Goal: Contribute content: Share content

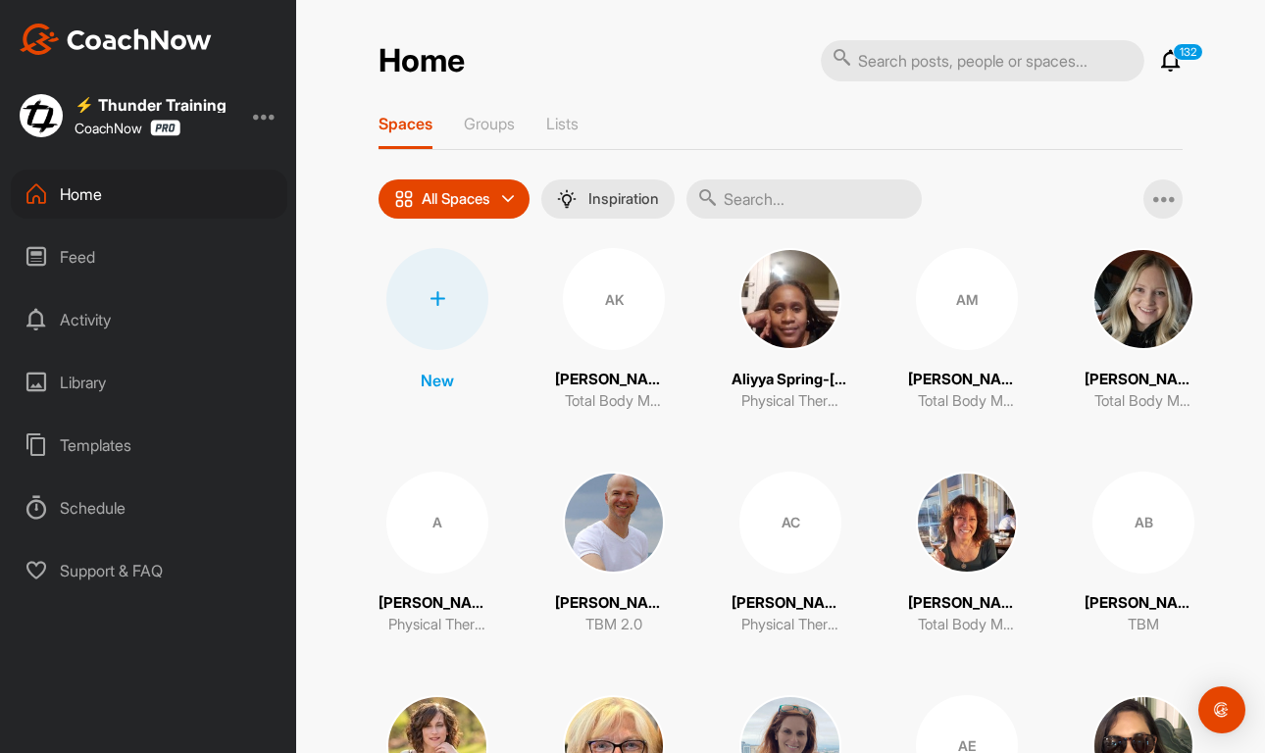
click at [89, 377] on div "Library" at bounding box center [149, 382] width 277 height 49
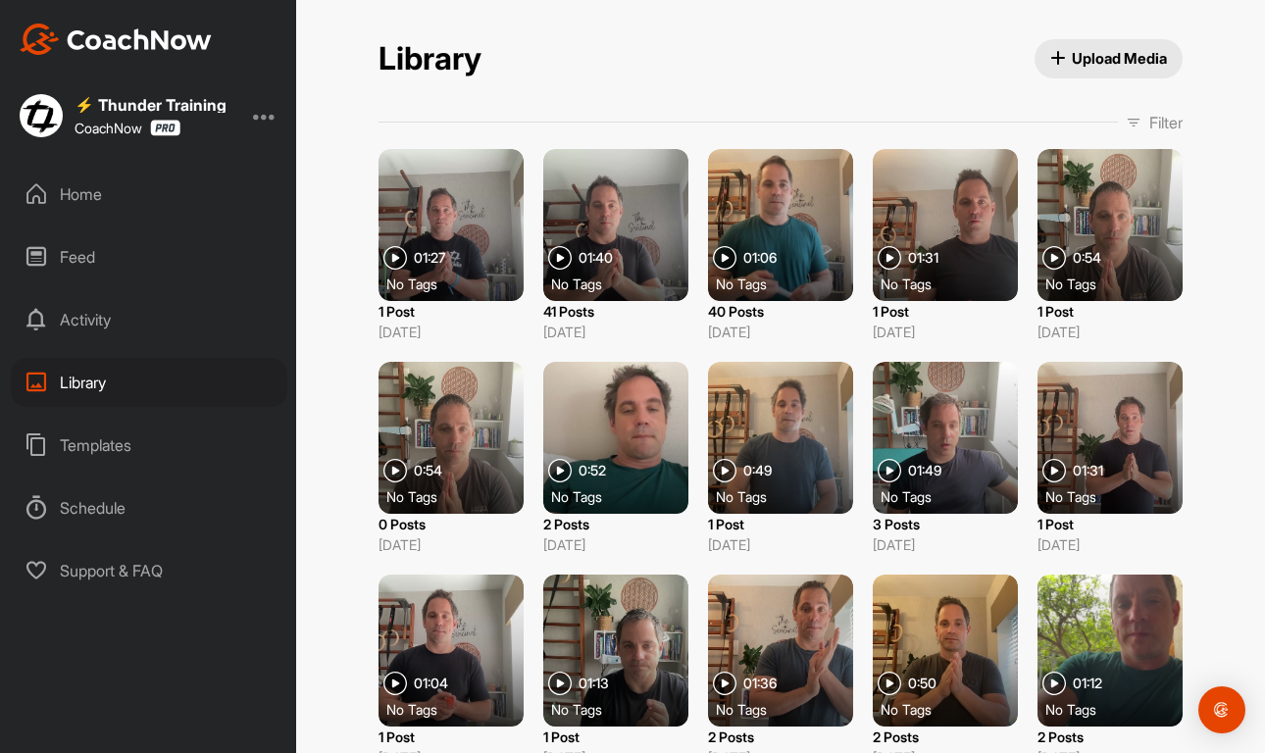
click at [1107, 52] on span "Upload Media" at bounding box center [1109, 58] width 118 height 21
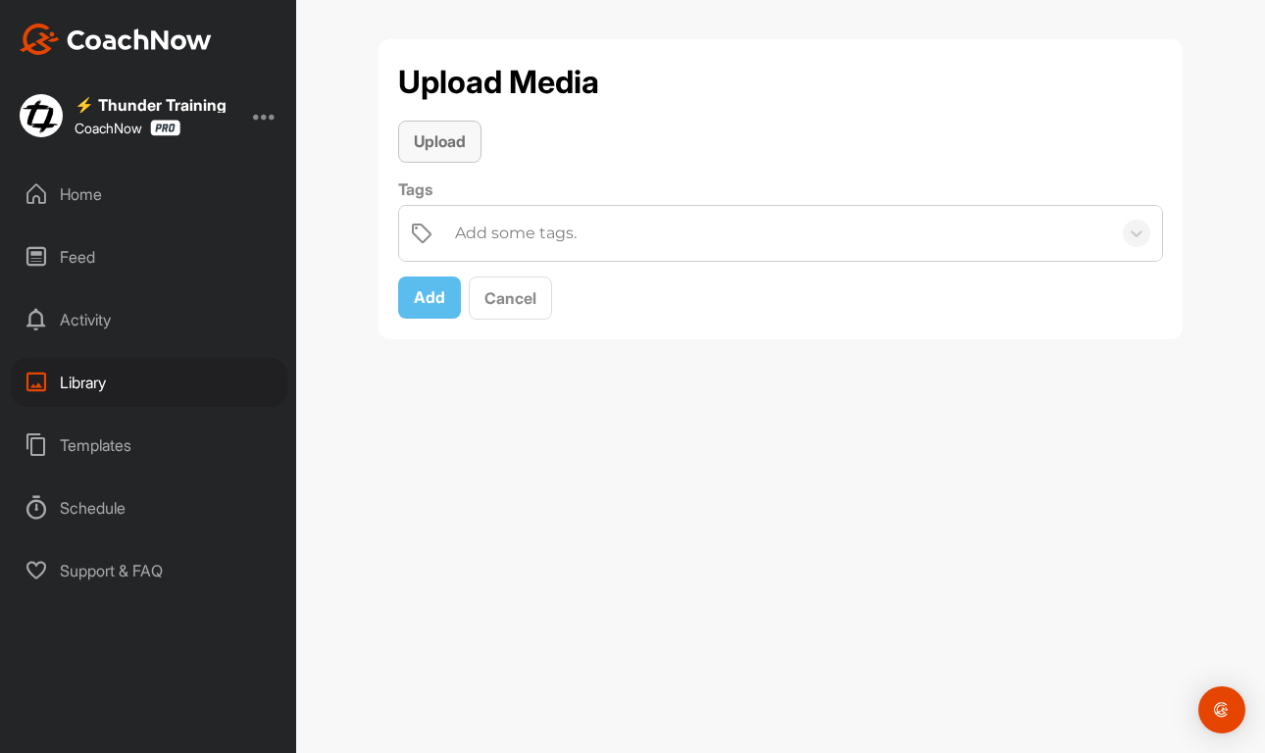
click at [425, 140] on span "Upload" at bounding box center [440, 141] width 52 height 20
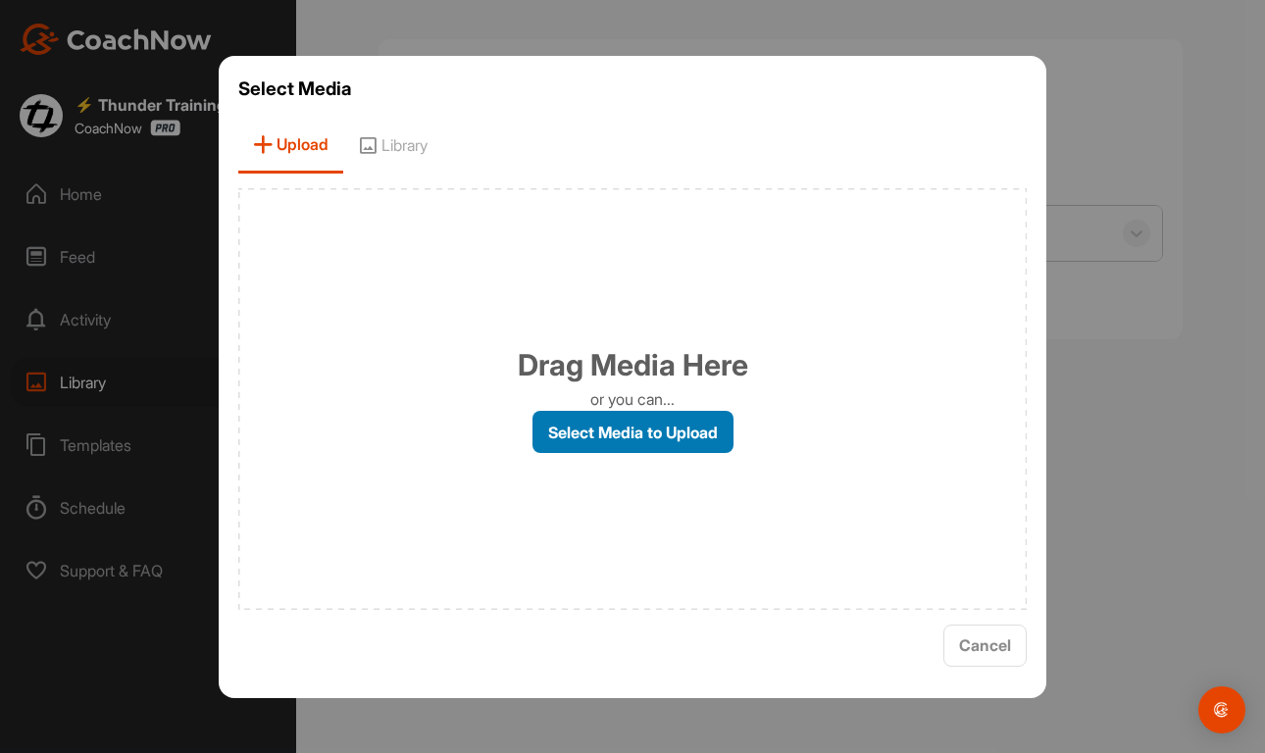
click at [615, 440] on label "Select Media to Upload" at bounding box center [632, 432] width 201 height 42
click at [0, 0] on input "Select Media to Upload" at bounding box center [0, 0] width 0 height 0
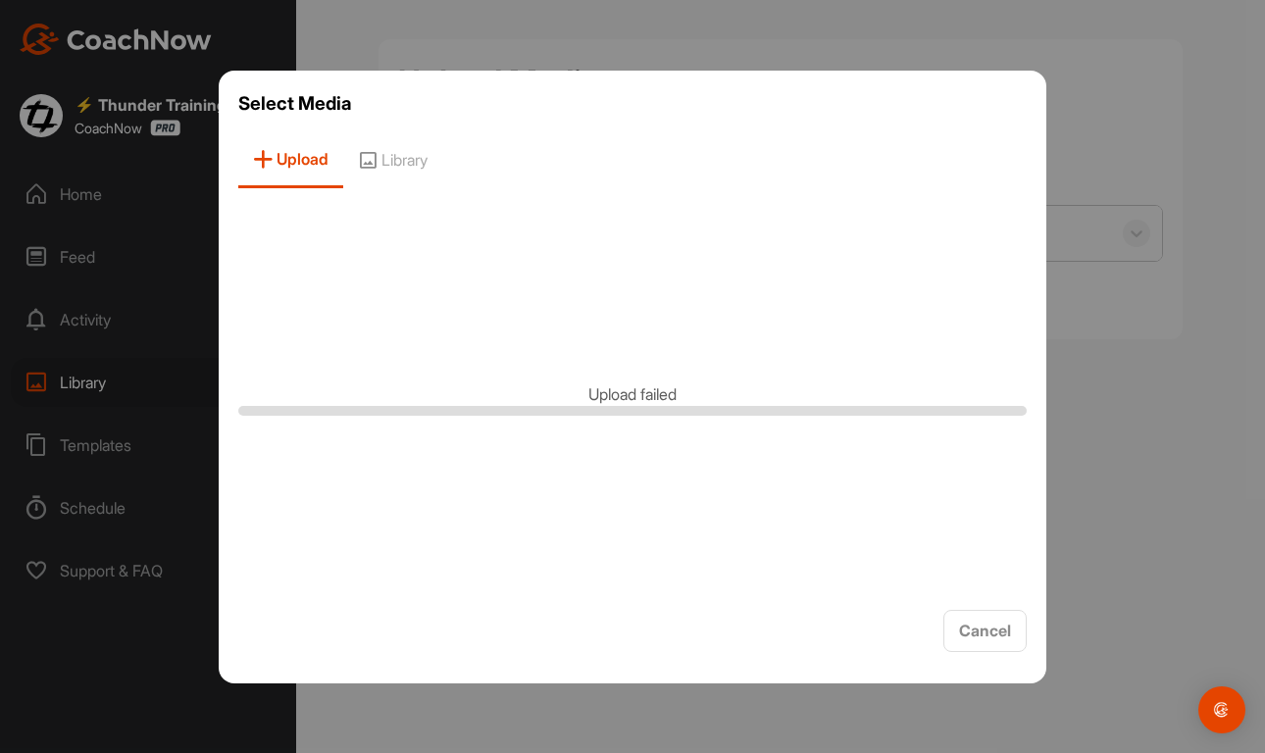
click at [736, 590] on div "Upload failed" at bounding box center [632, 399] width 788 height 392
click at [996, 626] on span "Cancel" at bounding box center [985, 631] width 52 height 20
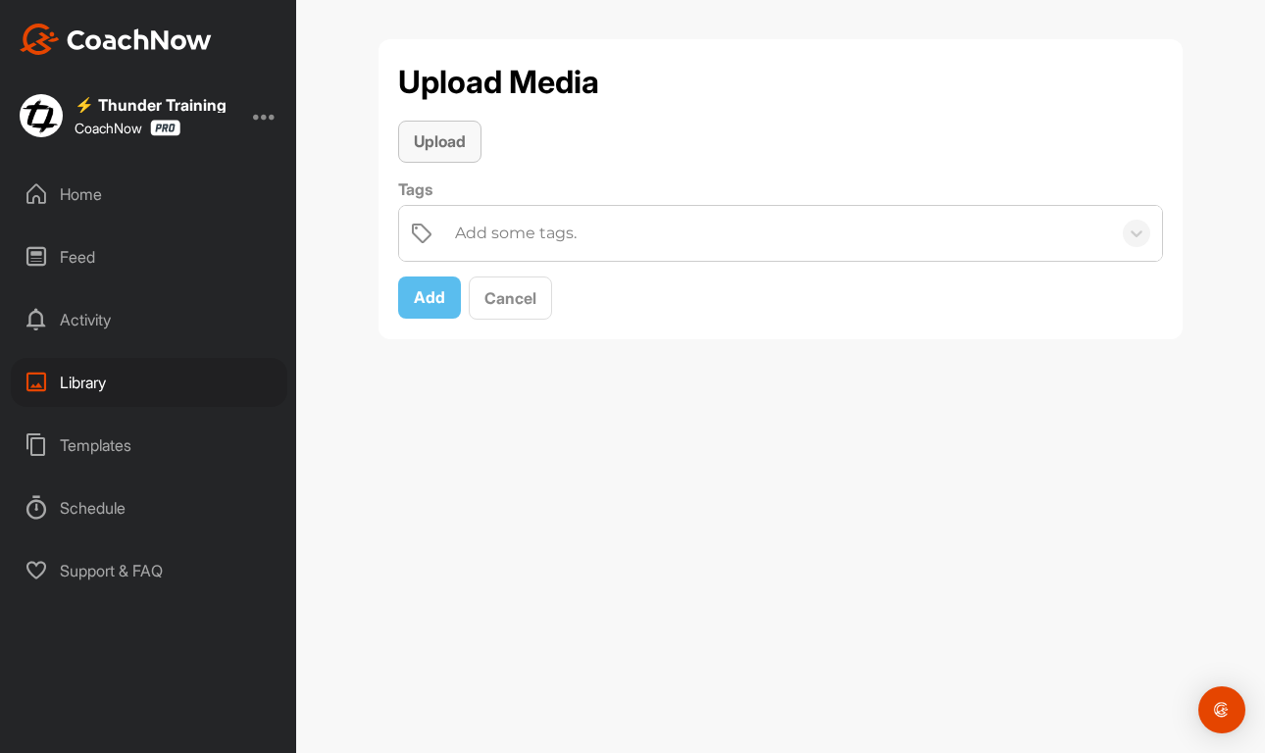
click at [429, 150] on span "Upload" at bounding box center [440, 141] width 52 height 20
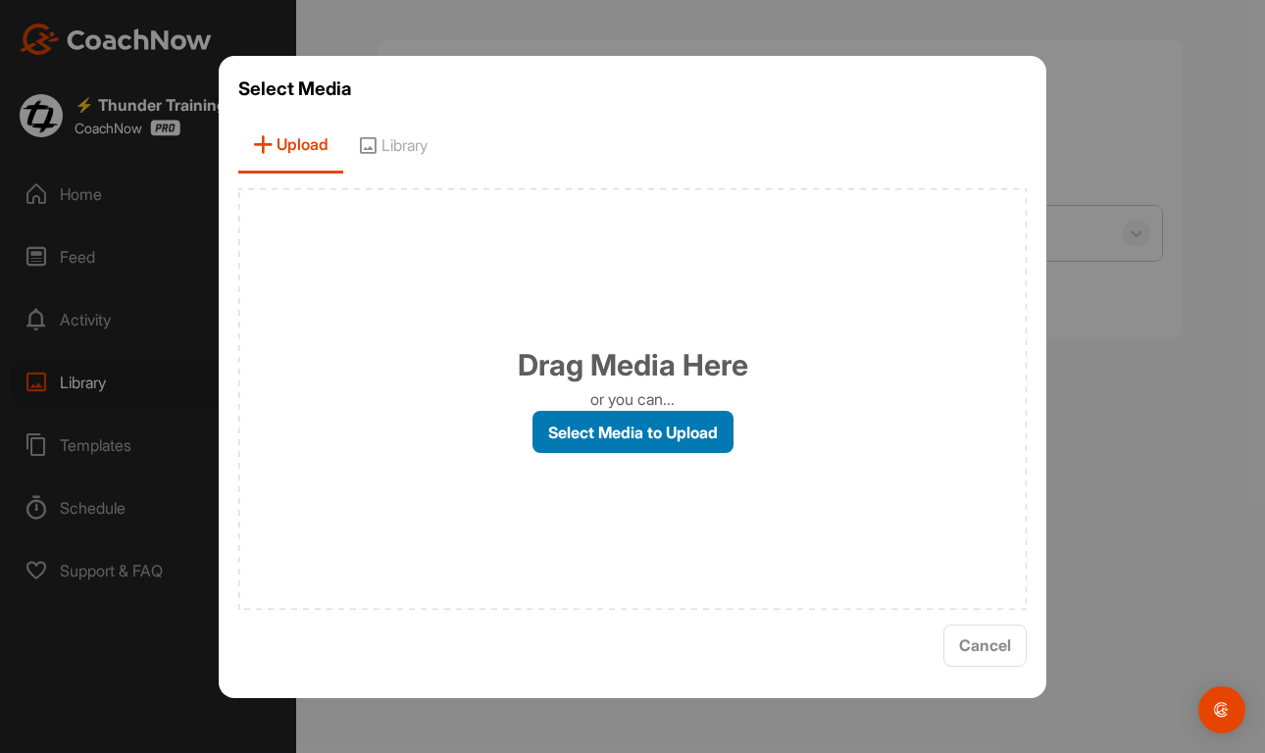
click at [648, 427] on label "Select Media to Upload" at bounding box center [632, 432] width 201 height 42
click at [0, 0] on input "Select Media to Upload" at bounding box center [0, 0] width 0 height 0
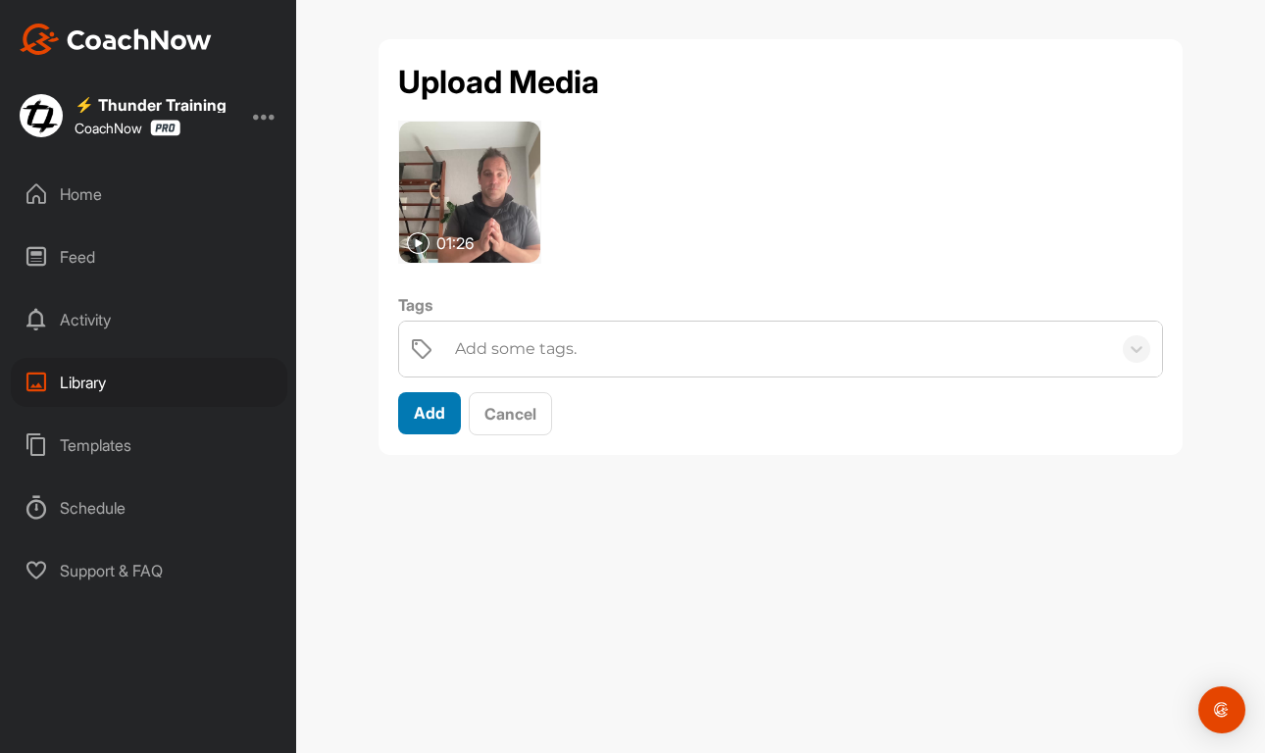
click at [435, 406] on span "Add" at bounding box center [429, 413] width 31 height 20
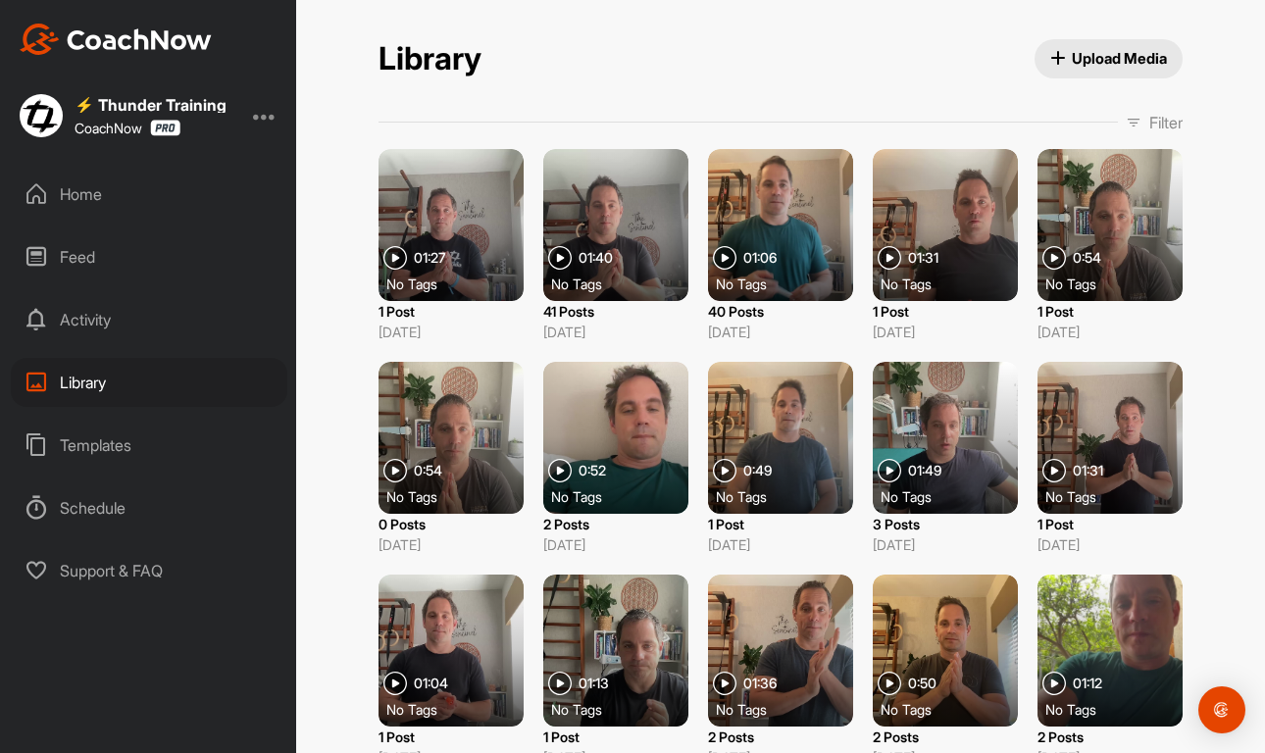
click at [833, 74] on div "Library Upload Media" at bounding box center [780, 59] width 804 height 40
click at [460, 210] on div at bounding box center [450, 225] width 145 height 152
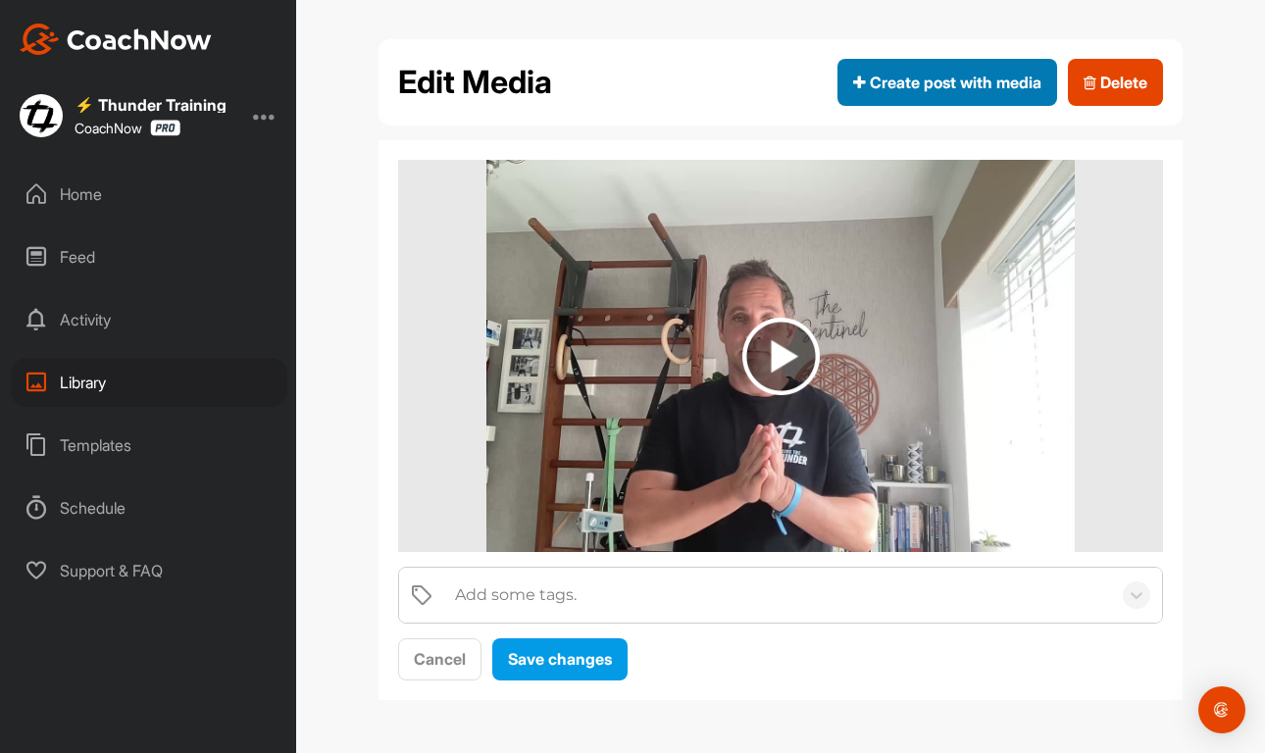
click at [934, 83] on span "Create post with media" at bounding box center [947, 83] width 188 height 24
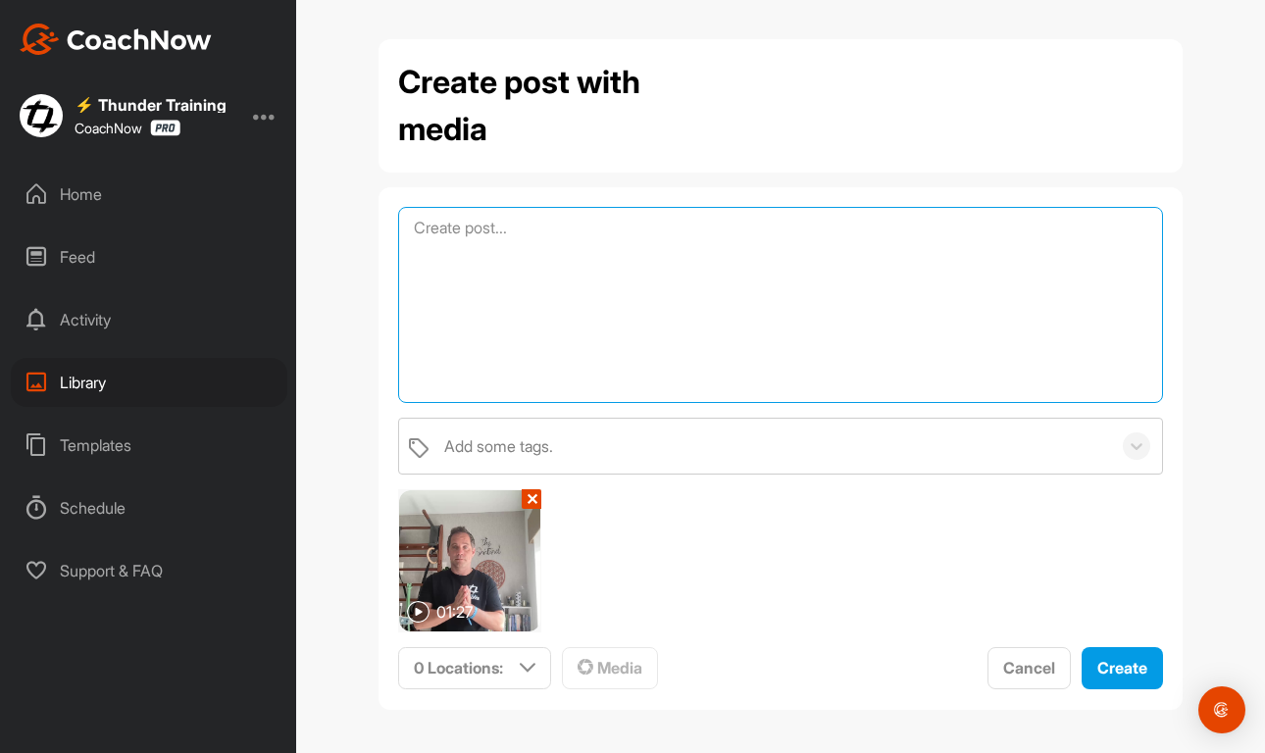
click at [532, 238] on textarea at bounding box center [780, 305] width 765 height 196
paste textarea "When your body or a loved one’s health throws curveballs, how do you stay groun…"
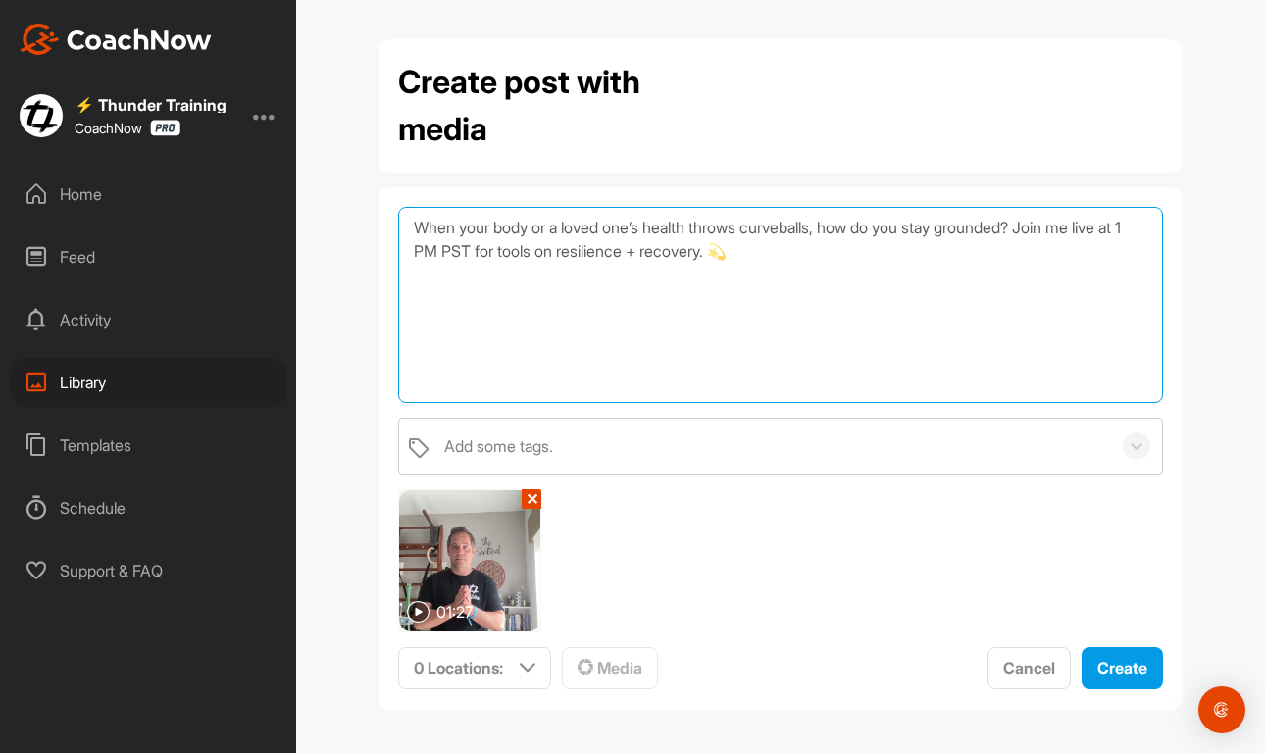
click at [682, 248] on textarea "When your body or a loved one’s health throws curveballs, how do you stay groun…" at bounding box center [780, 305] width 765 height 196
click at [817, 253] on textarea "When your body or a loved one’s health throws curveballs, how do you stay groun…" at bounding box center [780, 305] width 765 height 196
paste textarea "https://us02web.zoom.us/j/83895053398?pwd=NAXM6uqzttf4bRoyxYjWG2aD7CEB5c.1"
paste textarea "83895053398"
paste textarea "hl8718vv"
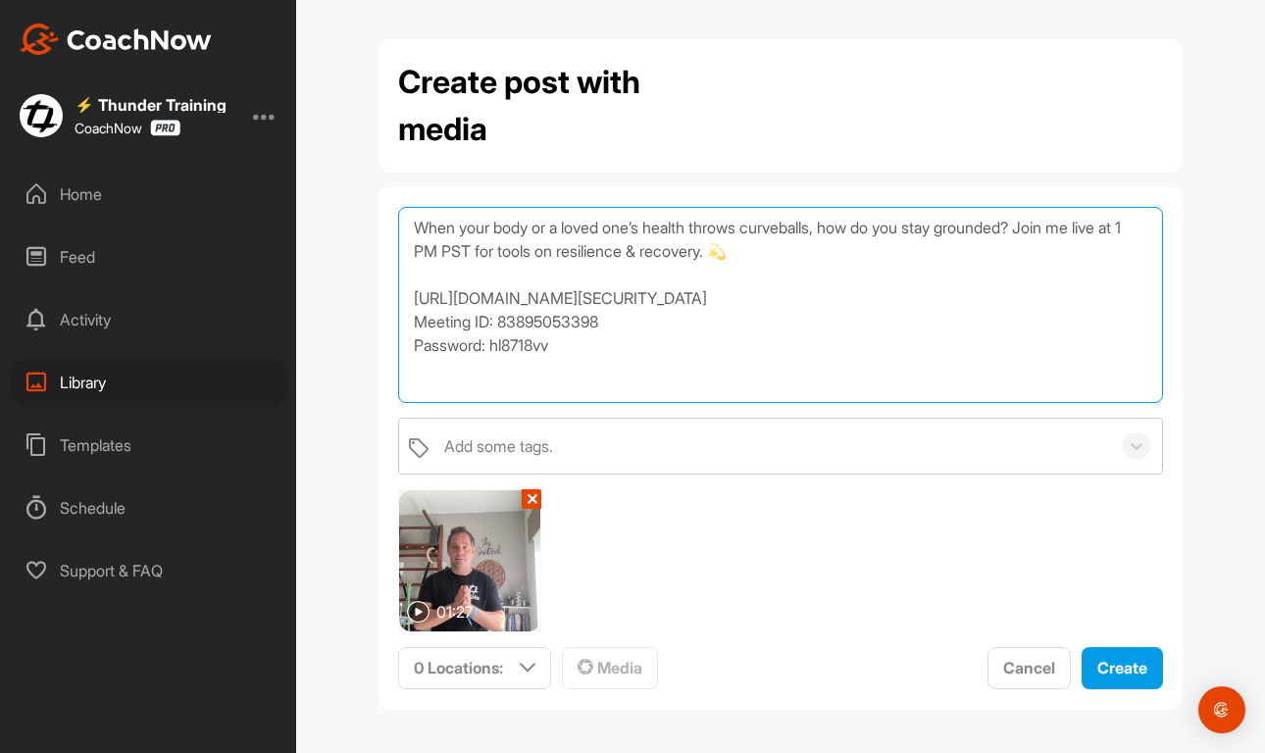
scroll to position [1, 0]
click at [429, 389] on textarea "When your body or a loved one’s health throws curveballs, how do you stay groun…" at bounding box center [780, 305] width 765 height 196
click at [413, 390] on textarea "When your body or a loved one’s health throws curveballs, how do you stay groun…" at bounding box center [780, 305] width 765 height 196
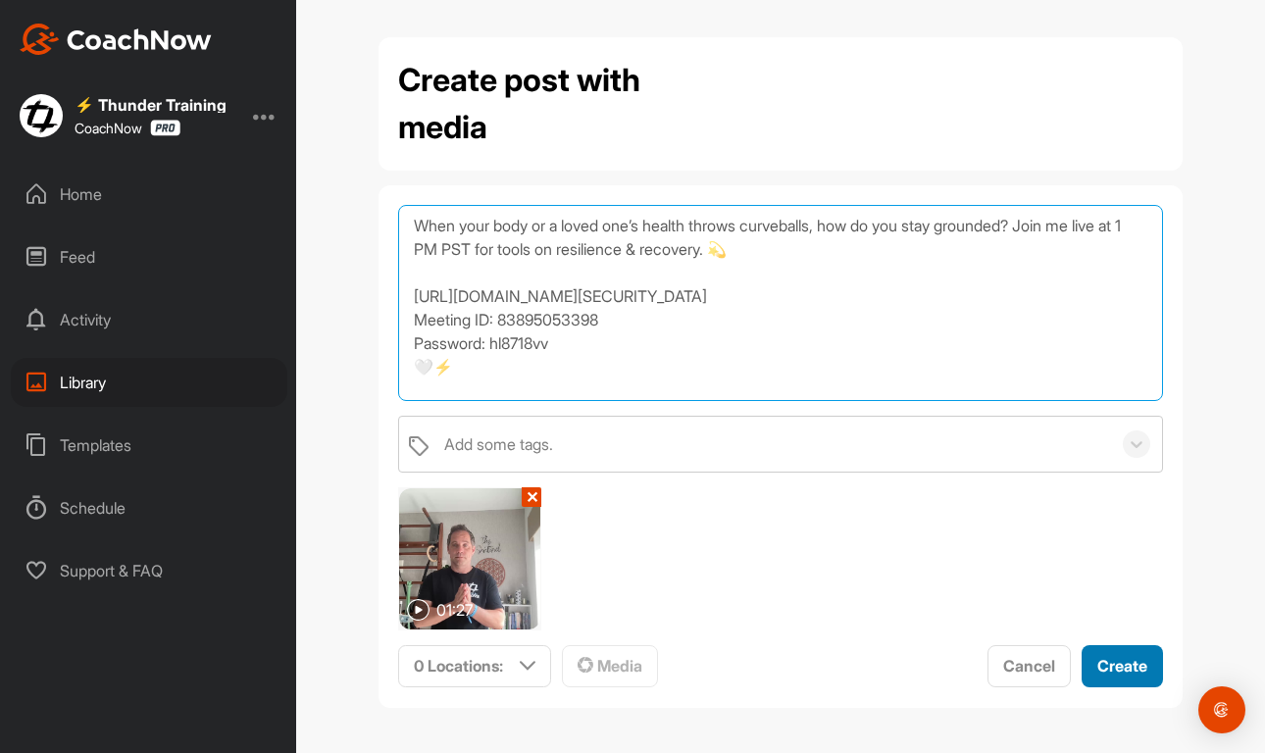
scroll to position [2, 0]
type textarea "When your body or a loved one’s health throws curveballs, how do you stay groun…"
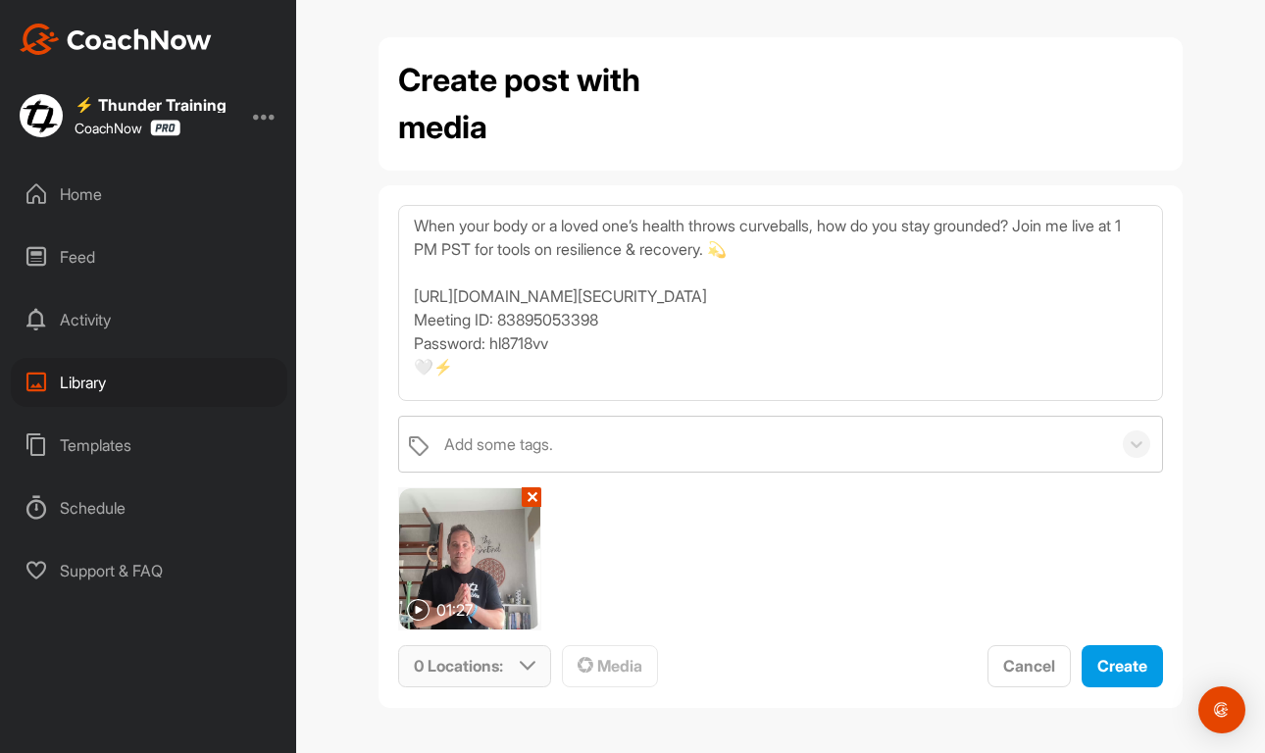
click at [523, 672] on icon at bounding box center [528, 666] width 16 height 16
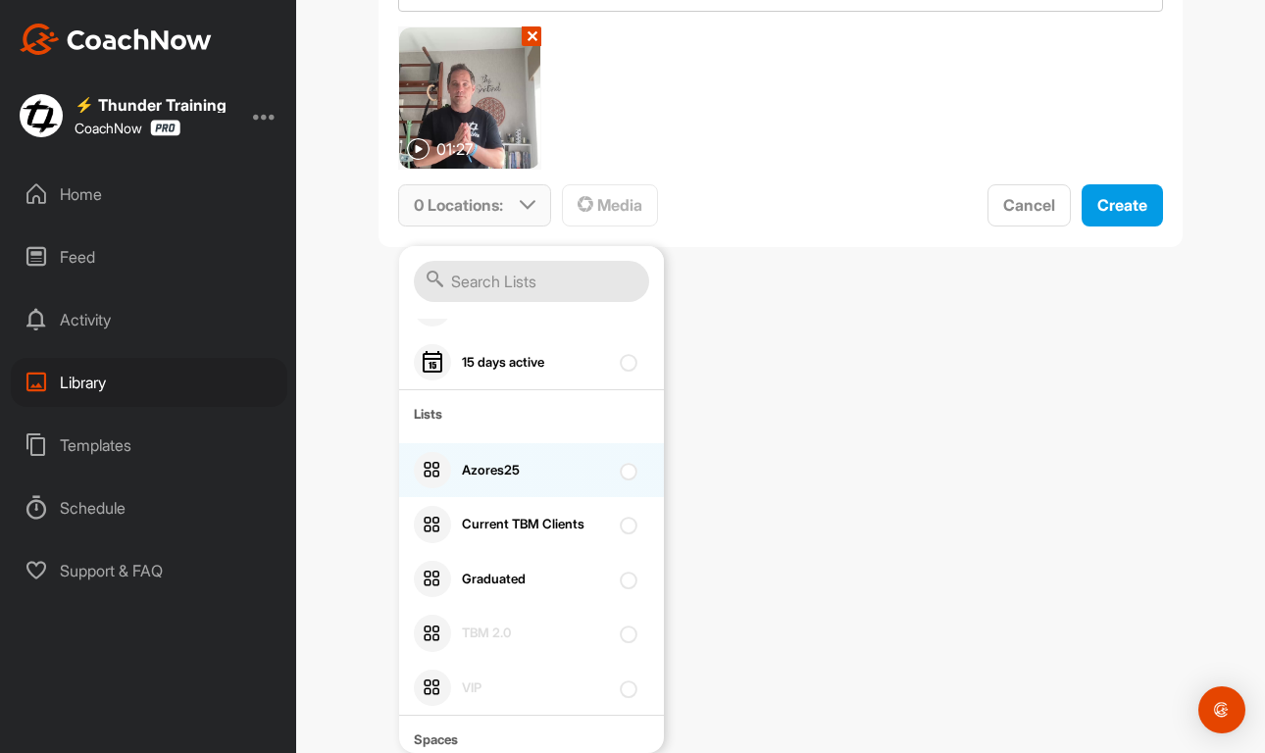
scroll to position [190, 0]
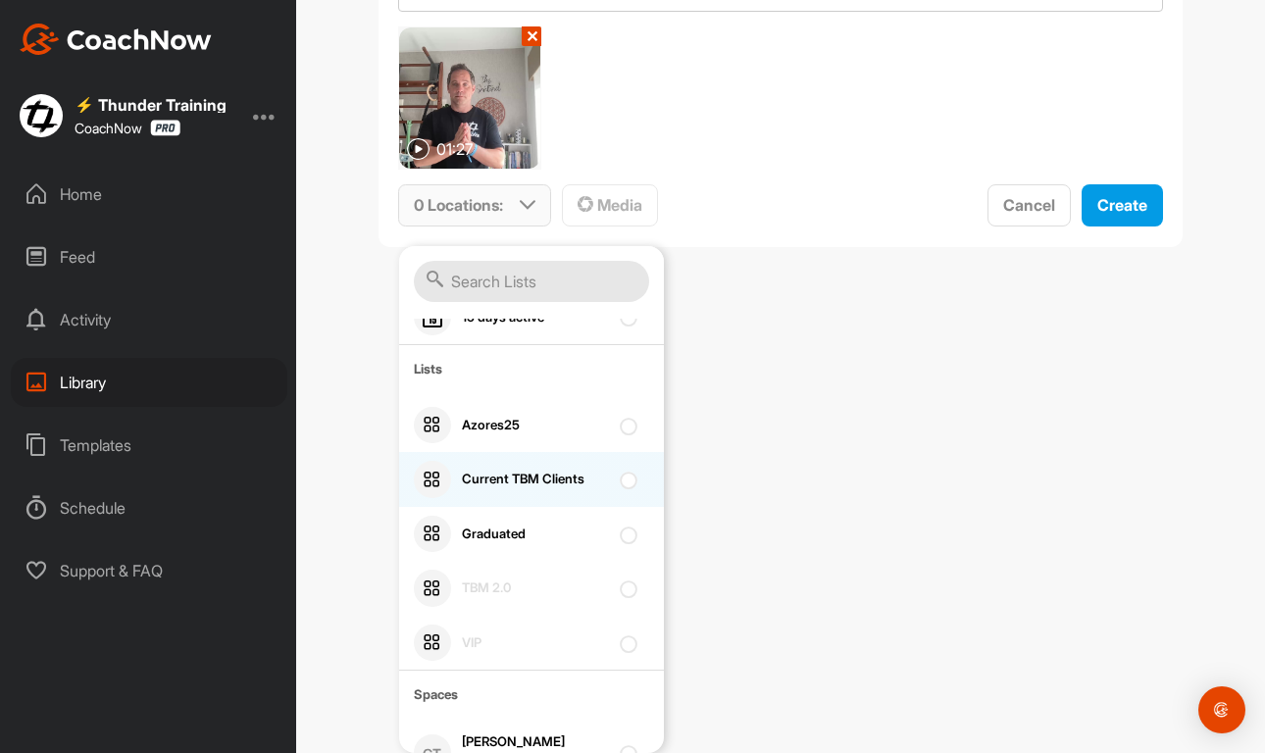
click at [633, 486] on div at bounding box center [633, 480] width 26 height 24
checkbox input "true"
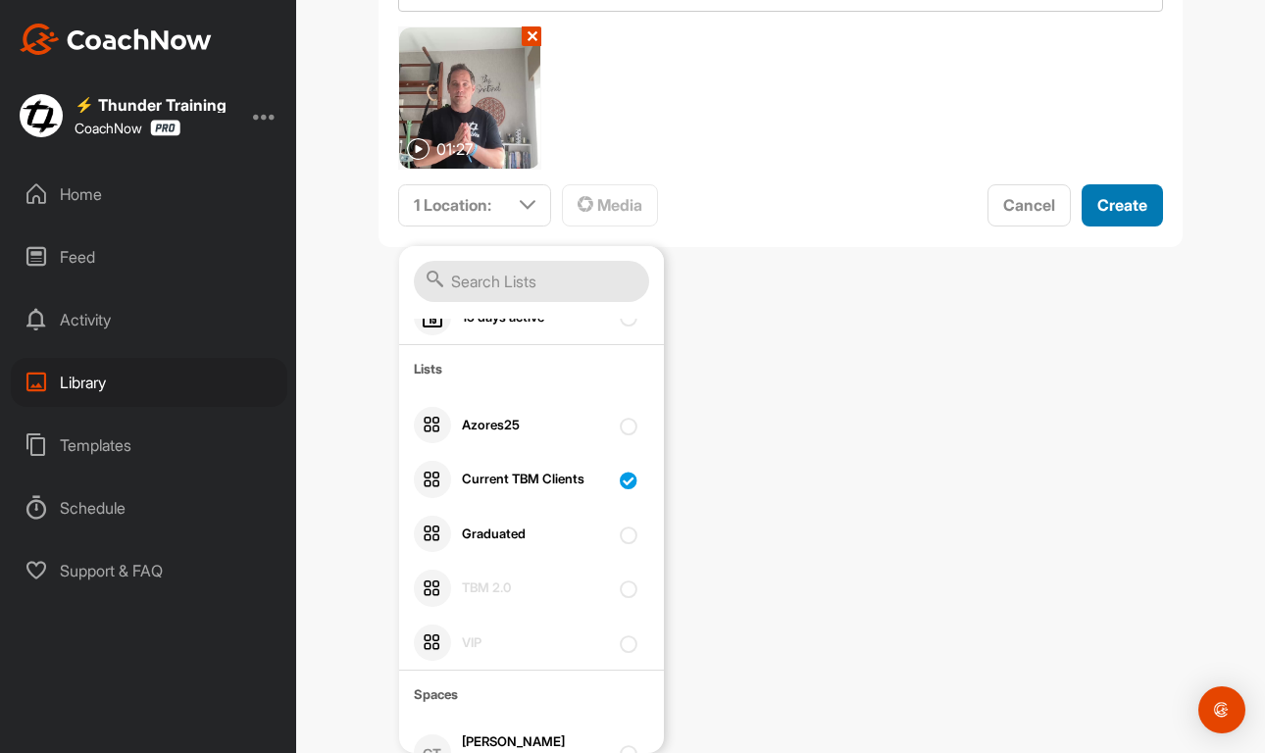
click at [1114, 198] on span "Create" at bounding box center [1122, 205] width 50 height 20
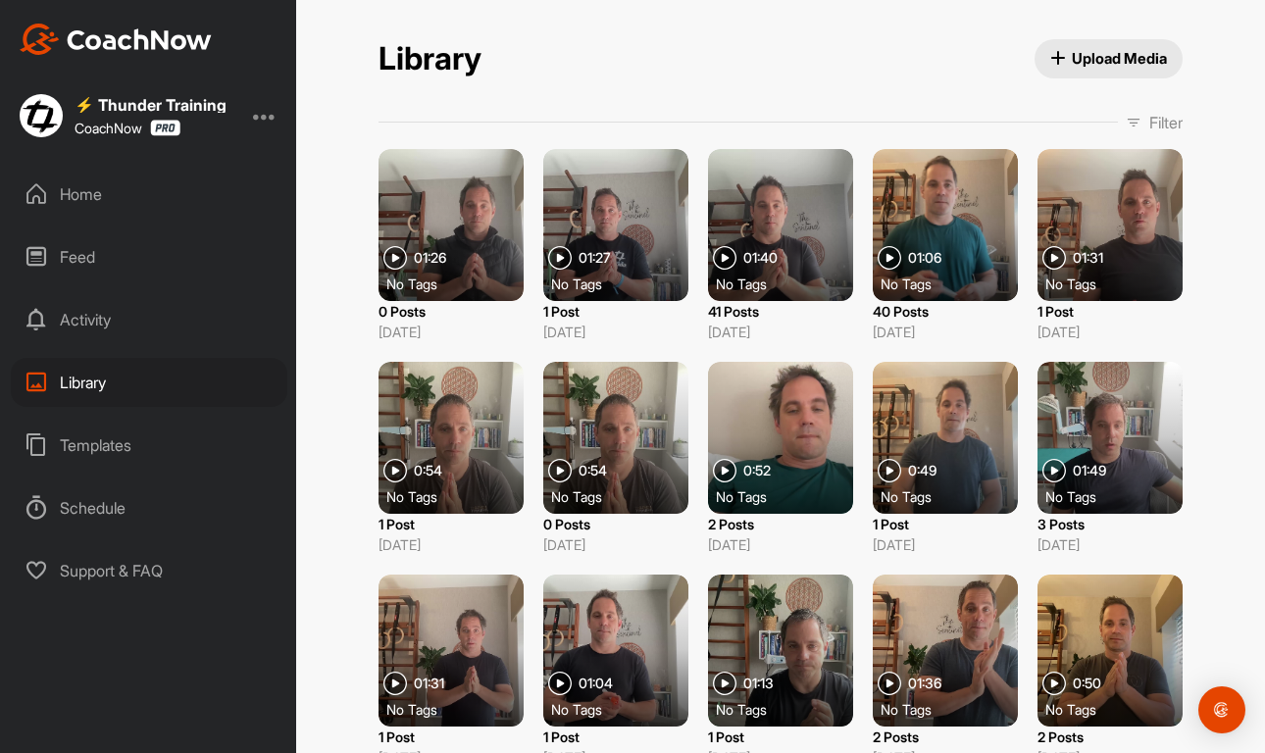
click at [76, 326] on div "Activity" at bounding box center [149, 319] width 277 height 49
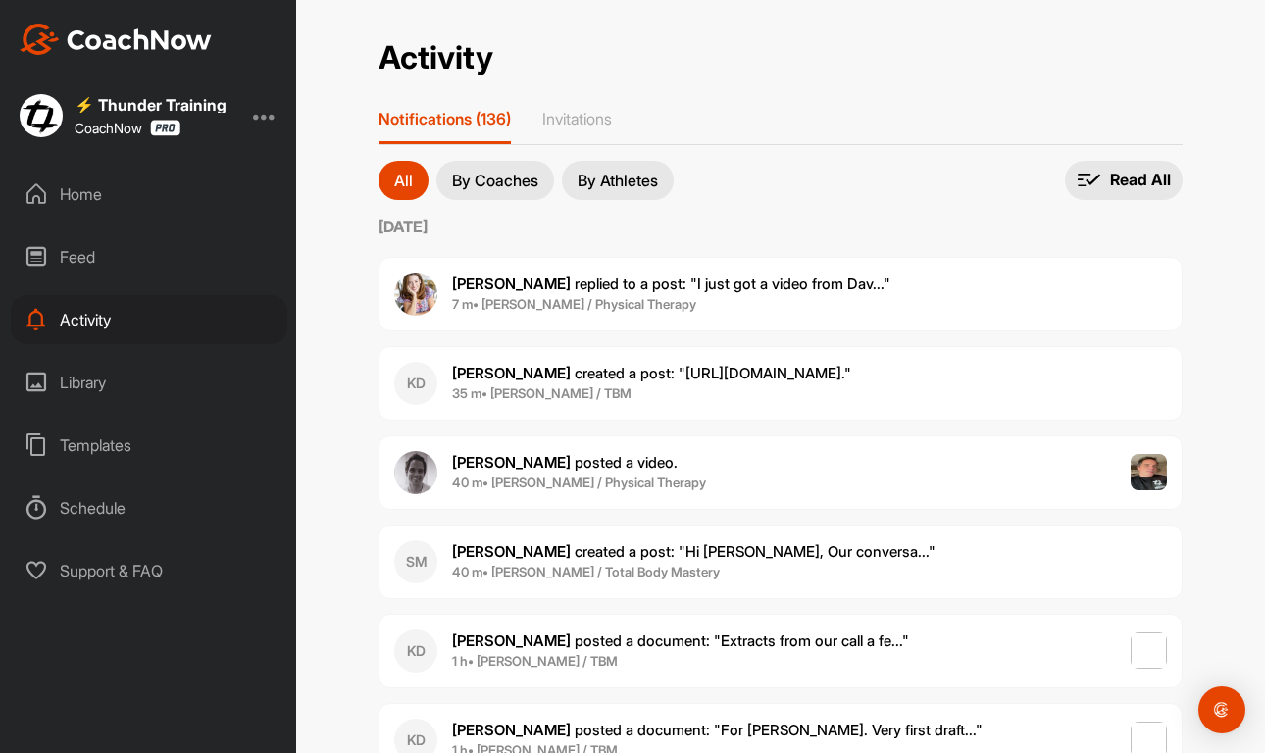
click at [89, 205] on div "Home" at bounding box center [149, 194] width 277 height 49
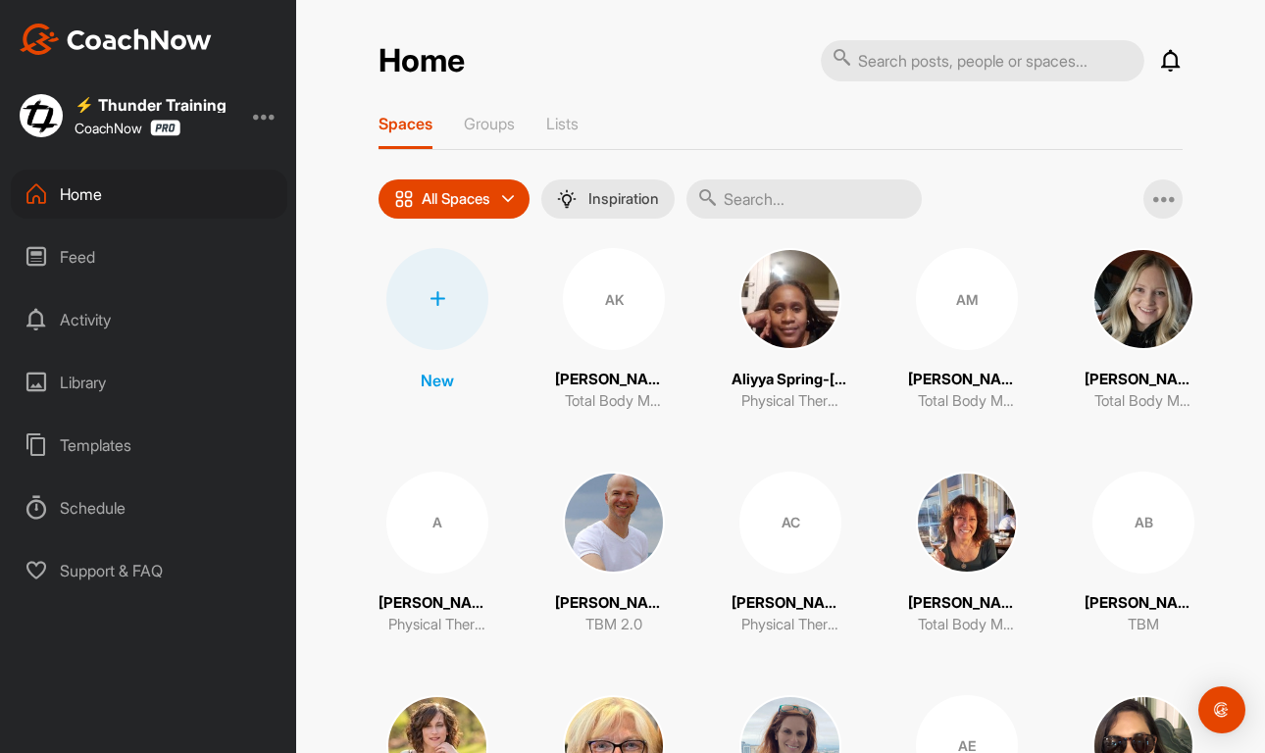
click at [90, 266] on div "Feed" at bounding box center [149, 256] width 277 height 49
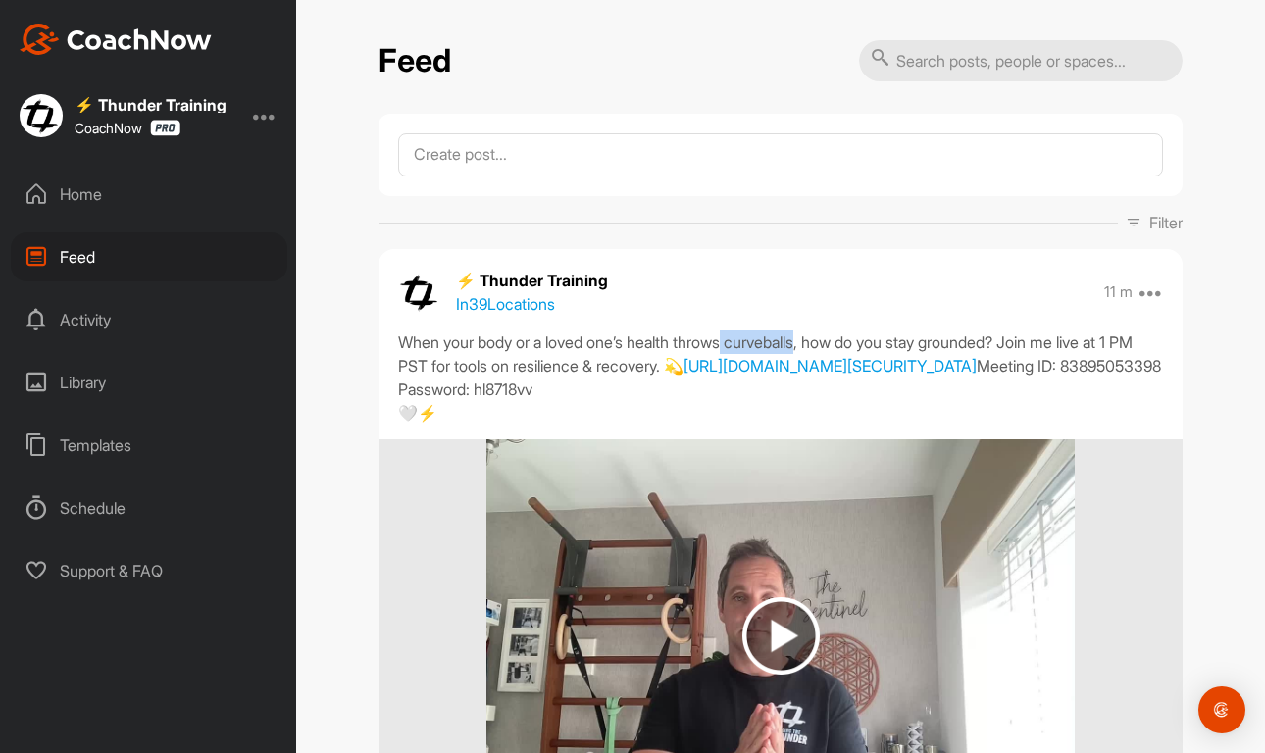
drag, startPoint x: 819, startPoint y: 341, endPoint x: 740, endPoint y: 334, distance: 78.7
click at [740, 334] on div "When your body or a loved one’s health throws curveballs, how do you stay groun…" at bounding box center [780, 377] width 765 height 94
